Goal: Task Accomplishment & Management: Use online tool/utility

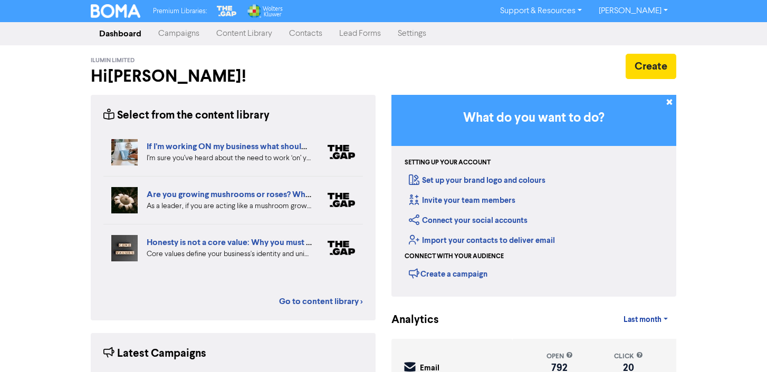
click at [182, 32] on link "Campaigns" at bounding box center [179, 33] width 58 height 21
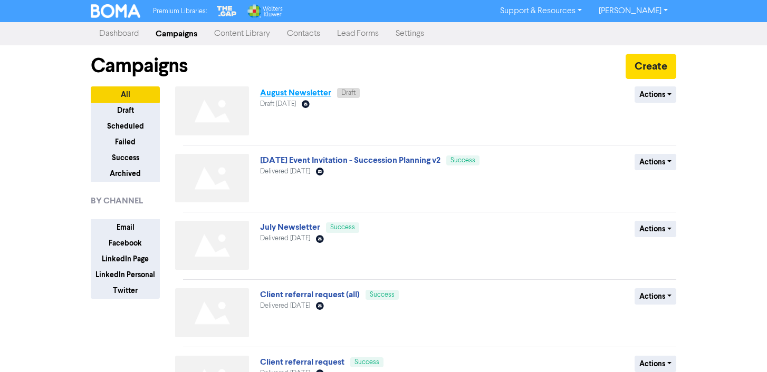
click at [291, 91] on link "August Newsletter" at bounding box center [295, 93] width 71 height 11
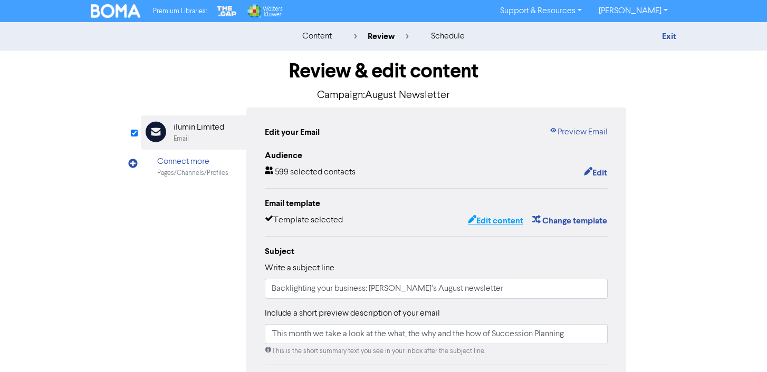
click at [503, 224] on button "Edit content" at bounding box center [495, 221] width 56 height 14
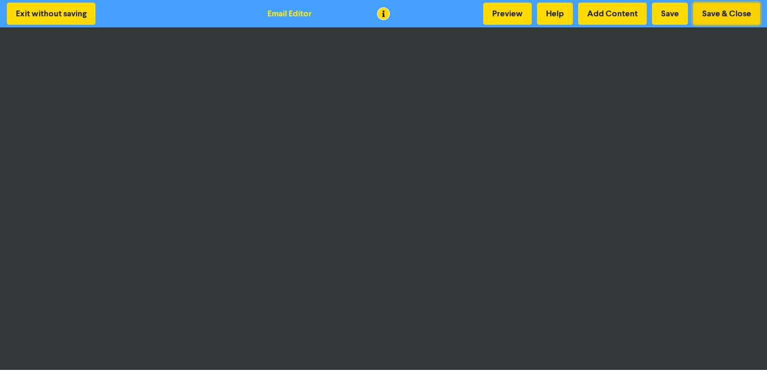
click at [729, 15] on button "Save & Close" at bounding box center [726, 14] width 67 height 22
